Goal: Task Accomplishment & Management: Manage account settings

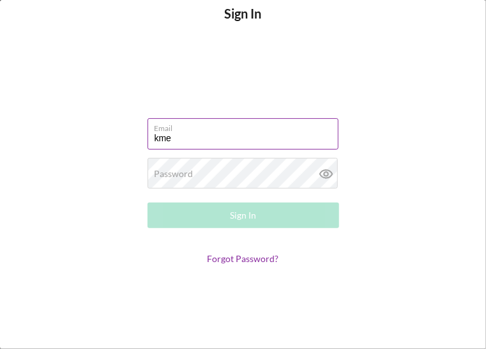
type input "[EMAIL_ADDRESS][DOMAIN_NAME]"
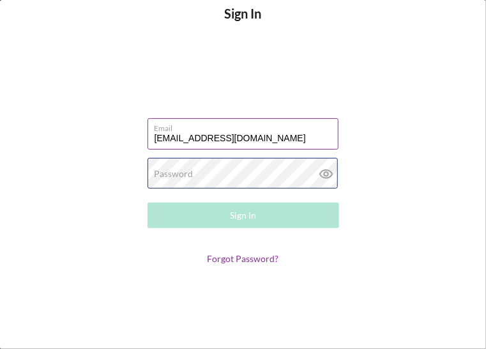
click at [217, 171] on div "Password Required" at bounding box center [244, 174] width 192 height 32
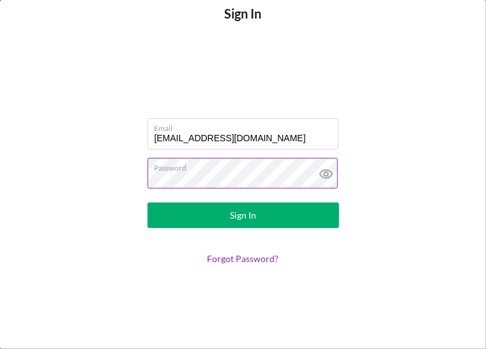
click at [148, 203] on button "Sign In" at bounding box center [244, 216] width 192 height 26
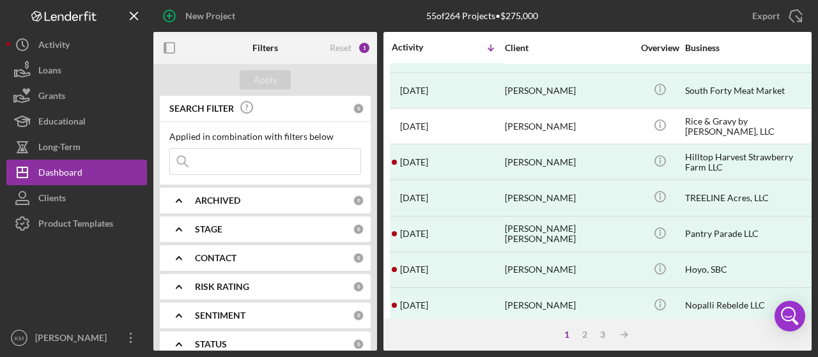
scroll to position [647, 0]
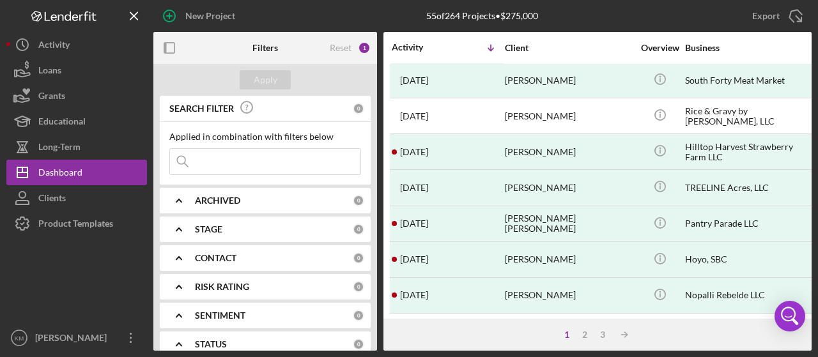
click at [231, 155] on input at bounding box center [265, 162] width 190 height 26
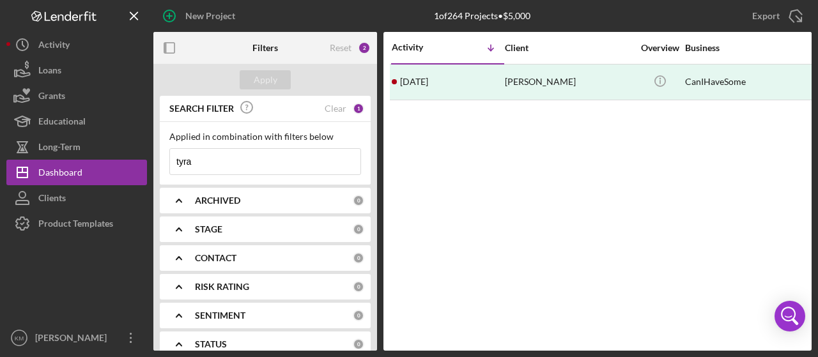
scroll to position [0, 0]
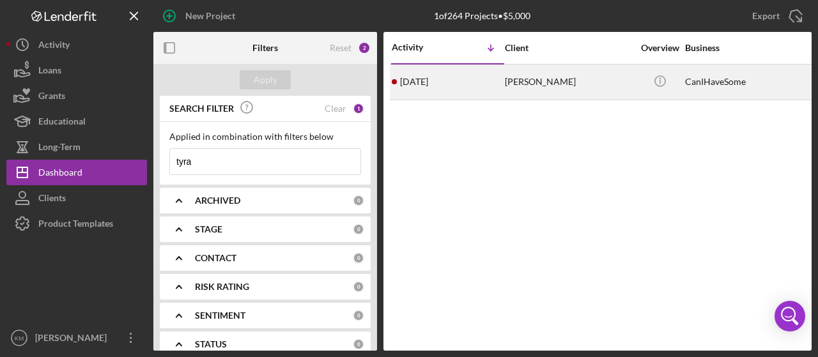
type input "tyra"
click at [618, 88] on div "[PERSON_NAME]" at bounding box center [569, 82] width 128 height 34
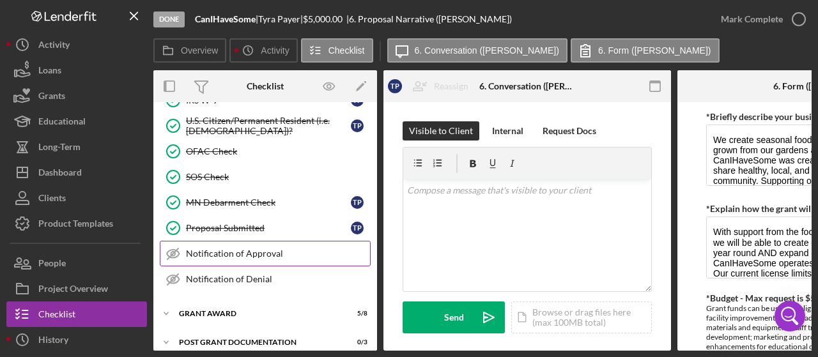
scroll to position [313, 0]
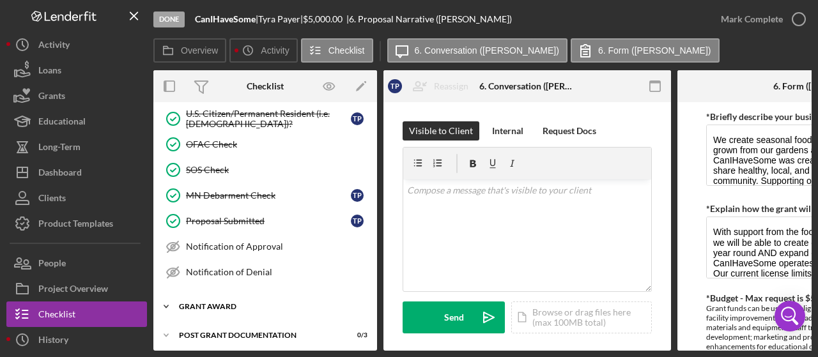
click at [254, 308] on div "Icon/Expander Grant Award 5 / 8" at bounding box center [265, 307] width 224 height 26
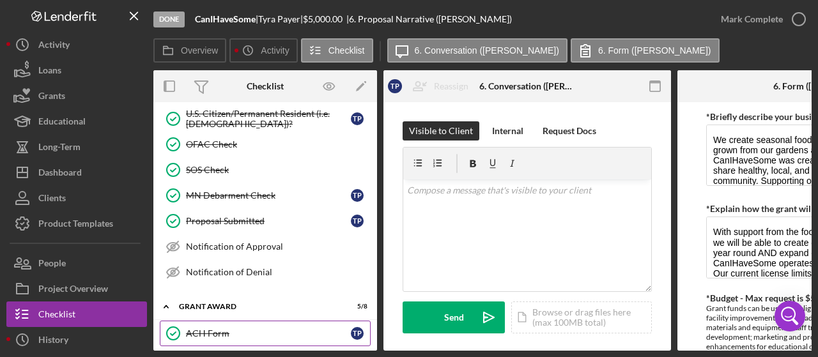
click at [255, 332] on link "ACH Form ACH Form T P" at bounding box center [265, 334] width 211 height 26
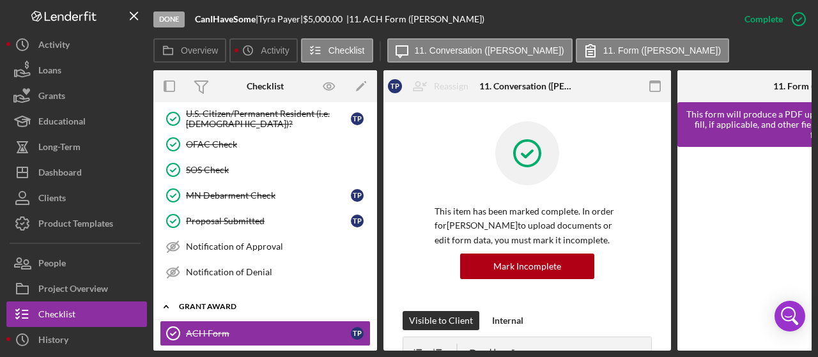
scroll to position [520, 0]
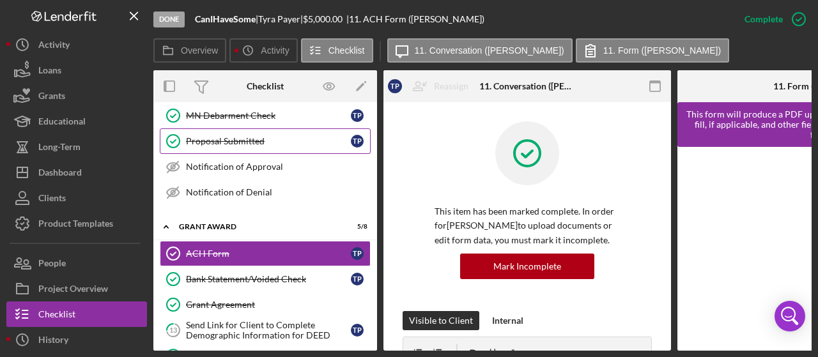
click at [220, 223] on div "Grant Award" at bounding box center [257, 227] width 157 height 8
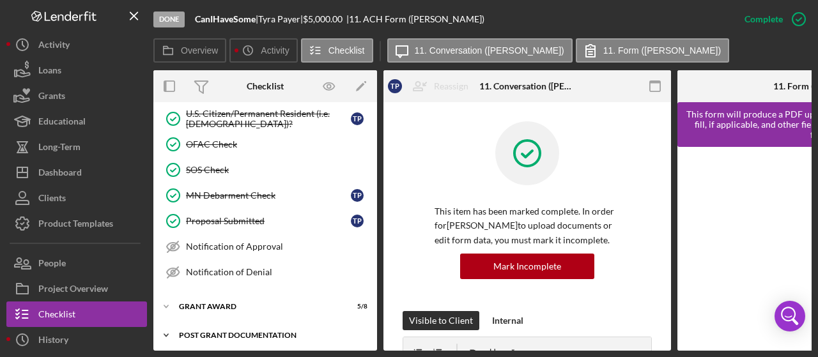
click at [277, 323] on div "Icon/Expander Post Grant Documentation 0 / 3" at bounding box center [265, 336] width 224 height 26
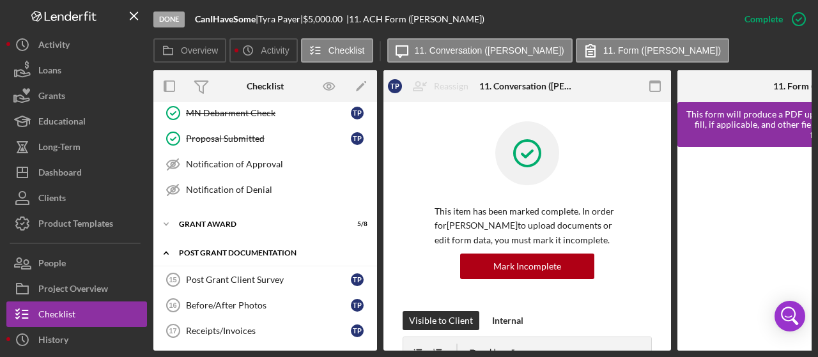
click at [231, 240] on div "Icon/Expander Post Grant Documentation 0 / 3" at bounding box center [265, 253] width 224 height 26
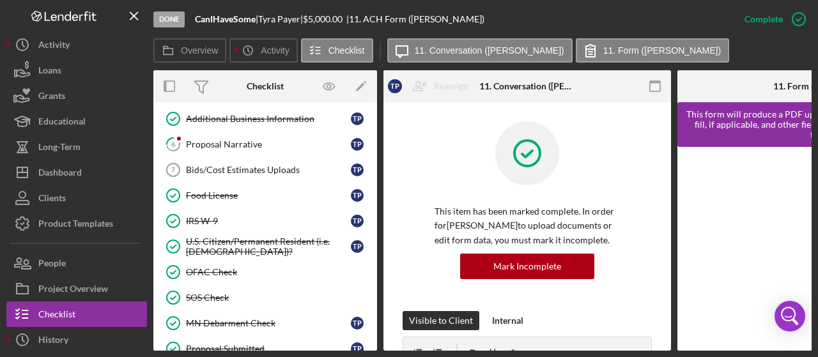
scroll to position [121, 0]
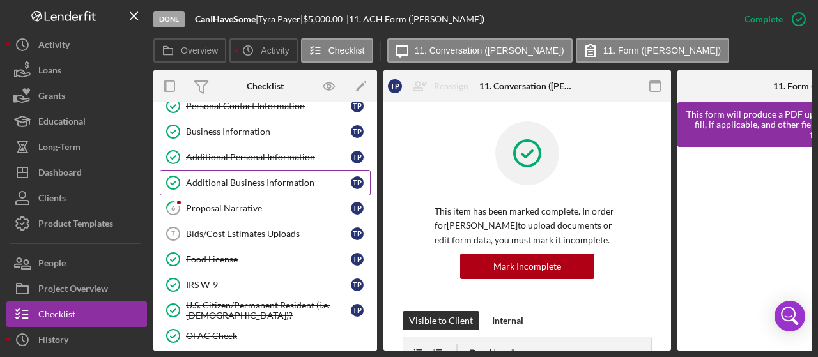
click at [258, 189] on link "Additional Business Information Additional Business Information T P" at bounding box center [265, 183] width 211 height 26
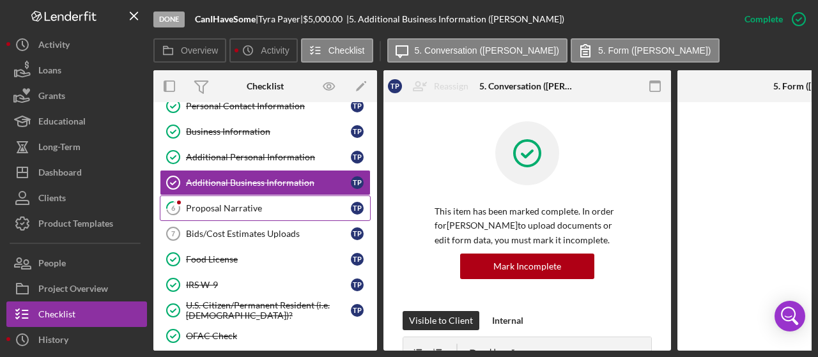
click at [258, 203] on div "Proposal Narrative" at bounding box center [268, 208] width 165 height 10
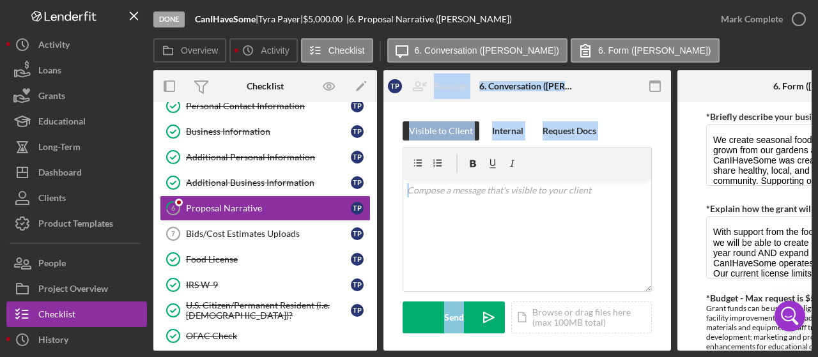
drag, startPoint x: 353, startPoint y: 351, endPoint x: 465, endPoint y: 351, distance: 112.5
click at [465, 351] on div "Done CanIHaveSome | [PERSON_NAME] | $5,000.00 | 6. Proposal Narrative ([PERSON_…" at bounding box center [409, 178] width 818 height 357
drag, startPoint x: 465, startPoint y: 351, endPoint x: 548, endPoint y: 350, distance: 83.1
click at [548, 350] on div "Overview Internal Workflow Stage Done Icon/Dropdown Arrow Archive (can unarchiv…" at bounding box center [482, 210] width 658 height 281
